Goal: Check status: Check status

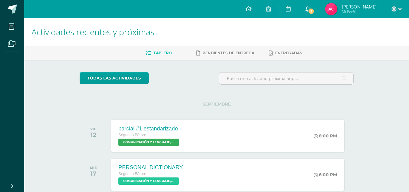
click at [309, 11] on icon at bounding box center [308, 8] width 5 height 5
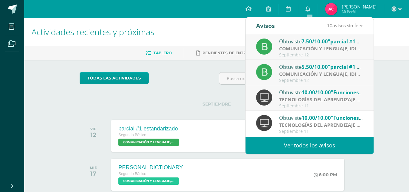
click at [321, 45] on span "7.50/10.00" at bounding box center [315, 41] width 26 height 7
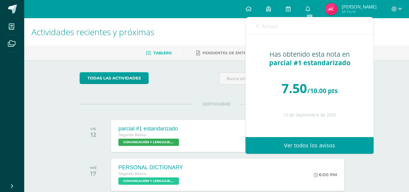
click at [254, 26] on div "Avisos 9 avisos sin leer Avisos" at bounding box center [310, 25] width 128 height 17
click at [258, 25] on icon at bounding box center [257, 26] width 2 height 5
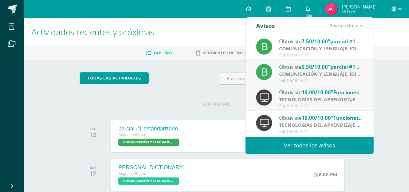
click at [305, 72] on strong "COMUNICACIÓN Y LENGUAJE, IDIOMA ESPAÑOL" at bounding box center [335, 74] width 112 height 7
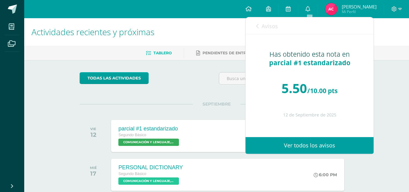
click at [258, 22] on link "Avisos" at bounding box center [267, 25] width 22 height 17
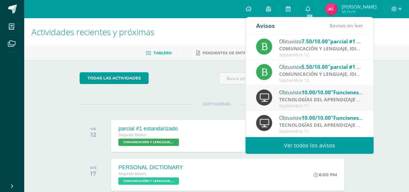
click at [318, 105] on div "Septiembre 11" at bounding box center [321, 105] width 84 height 5
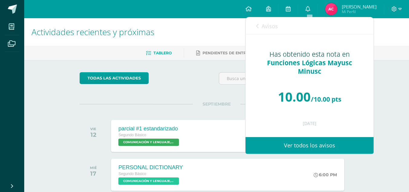
click at [256, 25] on div "Avisos 7 avisos sin leer Avisos" at bounding box center [310, 25] width 128 height 17
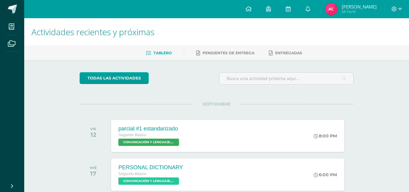
click at [333, 11] on img at bounding box center [331, 9] width 12 height 12
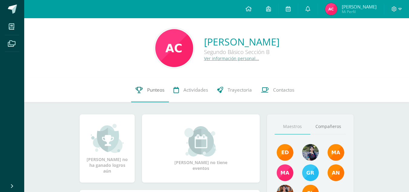
click at [154, 97] on link "Punteos" at bounding box center [150, 90] width 38 height 24
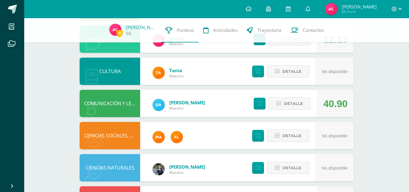
scroll to position [201, 0]
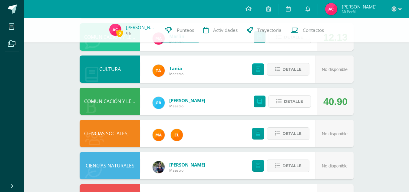
click at [286, 101] on span "Detalle" at bounding box center [293, 101] width 19 height 11
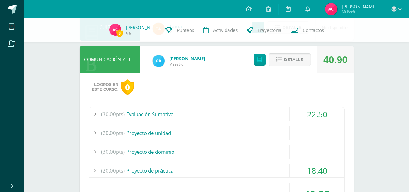
scroll to position [244, 0]
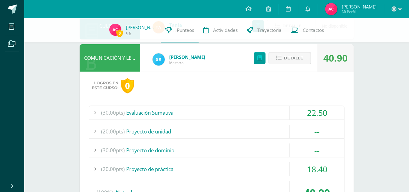
click at [278, 112] on div "(30.00pts) Evaluación Sumativa" at bounding box center [216, 113] width 255 height 14
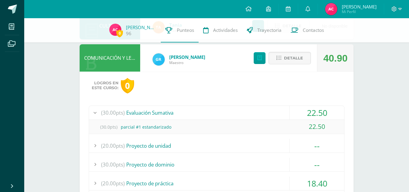
click at [298, 112] on div "22.50" at bounding box center [317, 113] width 55 height 14
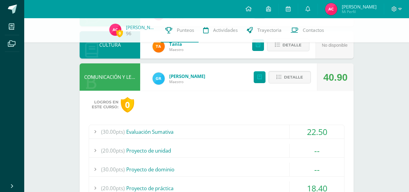
scroll to position [225, 0]
click at [290, 76] on span "Detalle" at bounding box center [293, 77] width 19 height 11
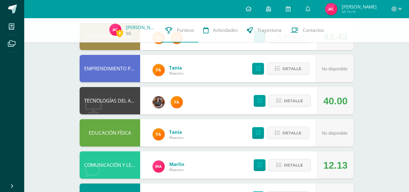
scroll to position [74, 0]
